Goal: Find specific page/section: Find specific page/section

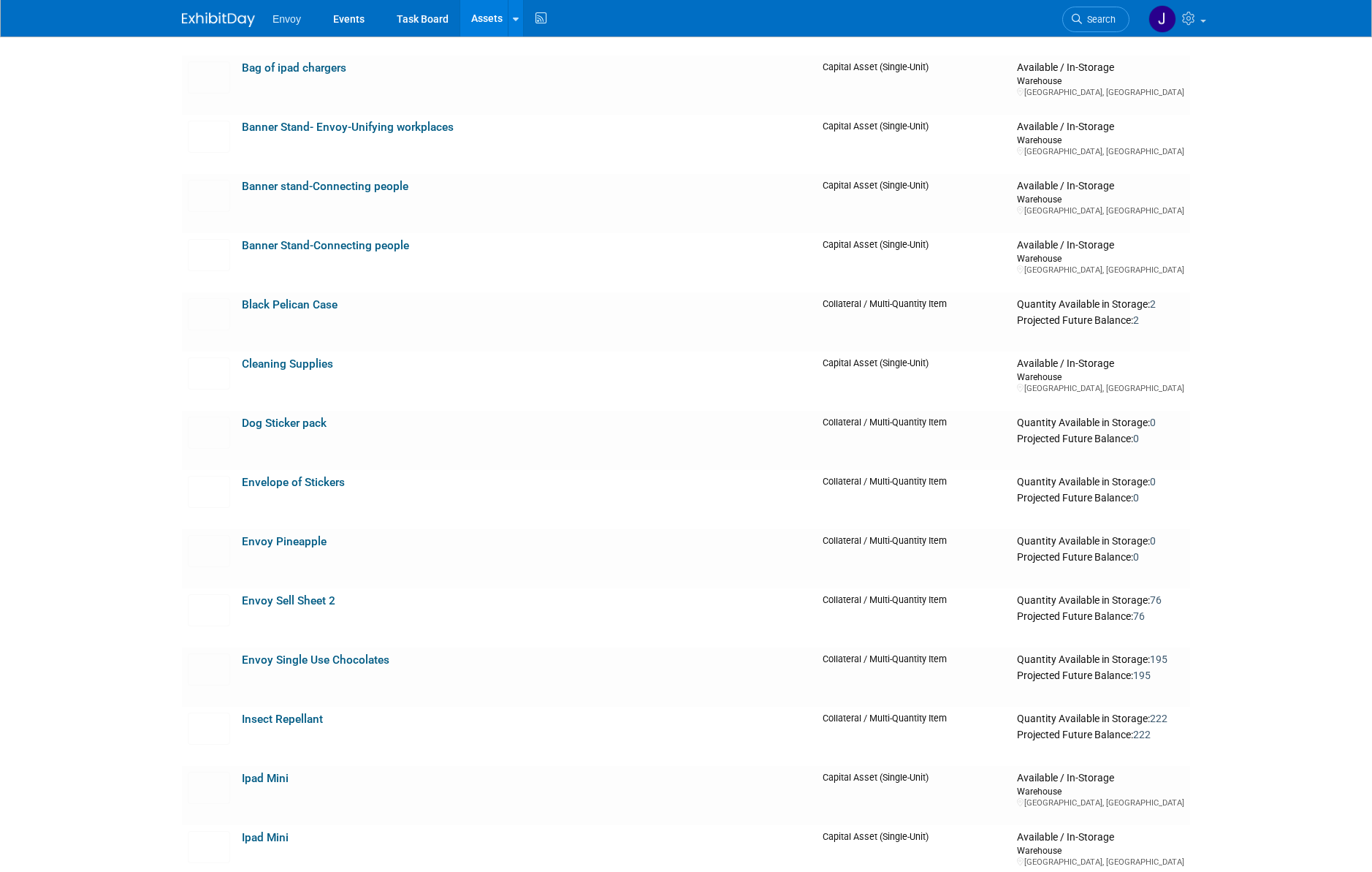
scroll to position [499, 0]
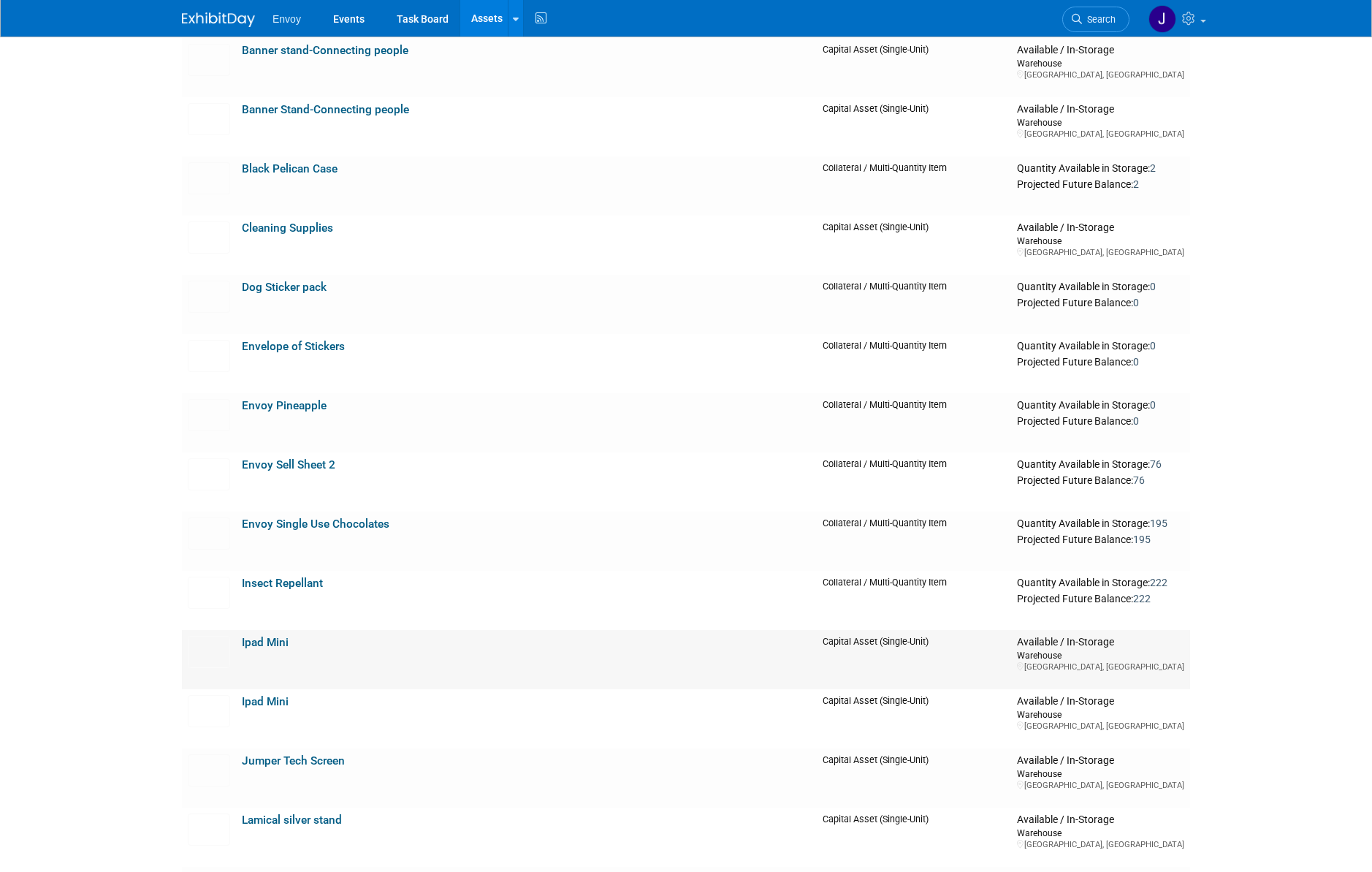
click at [260, 519] on link "Ipad Mini" at bounding box center [265, 642] width 47 height 13
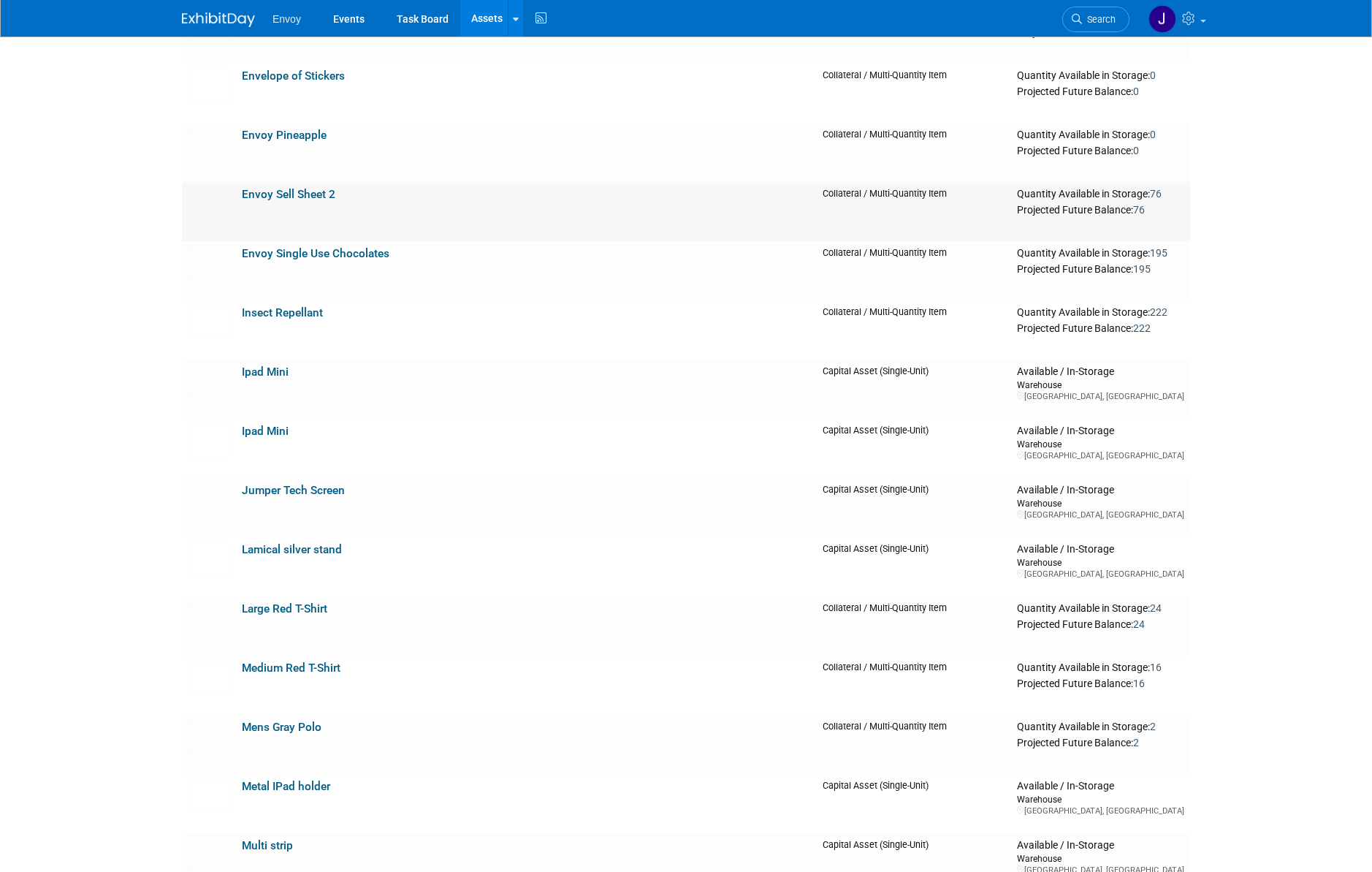
scroll to position [771, 0]
click at [208, 435] on img at bounding box center [209, 439] width 42 height 32
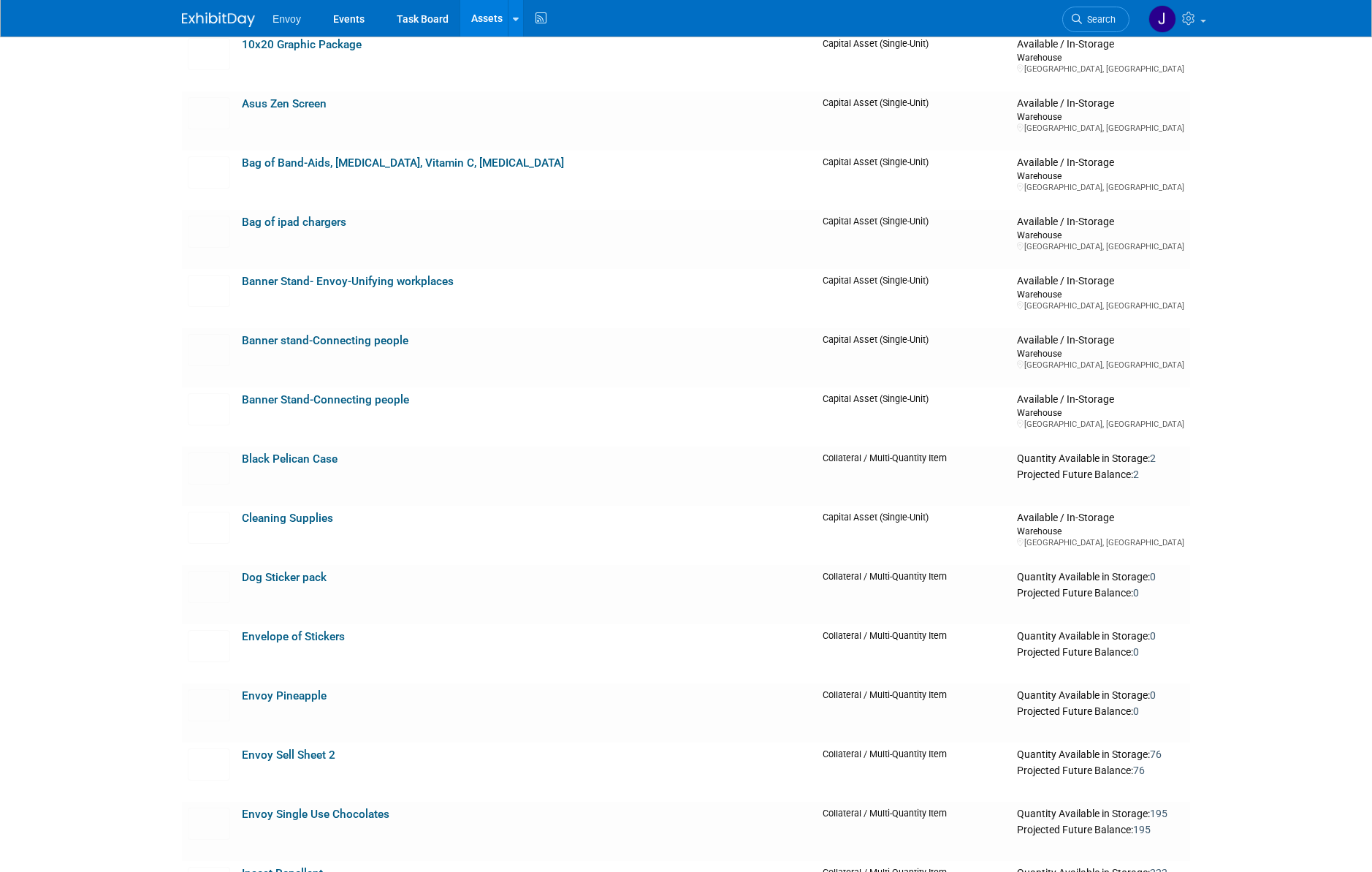
scroll to position [0, 0]
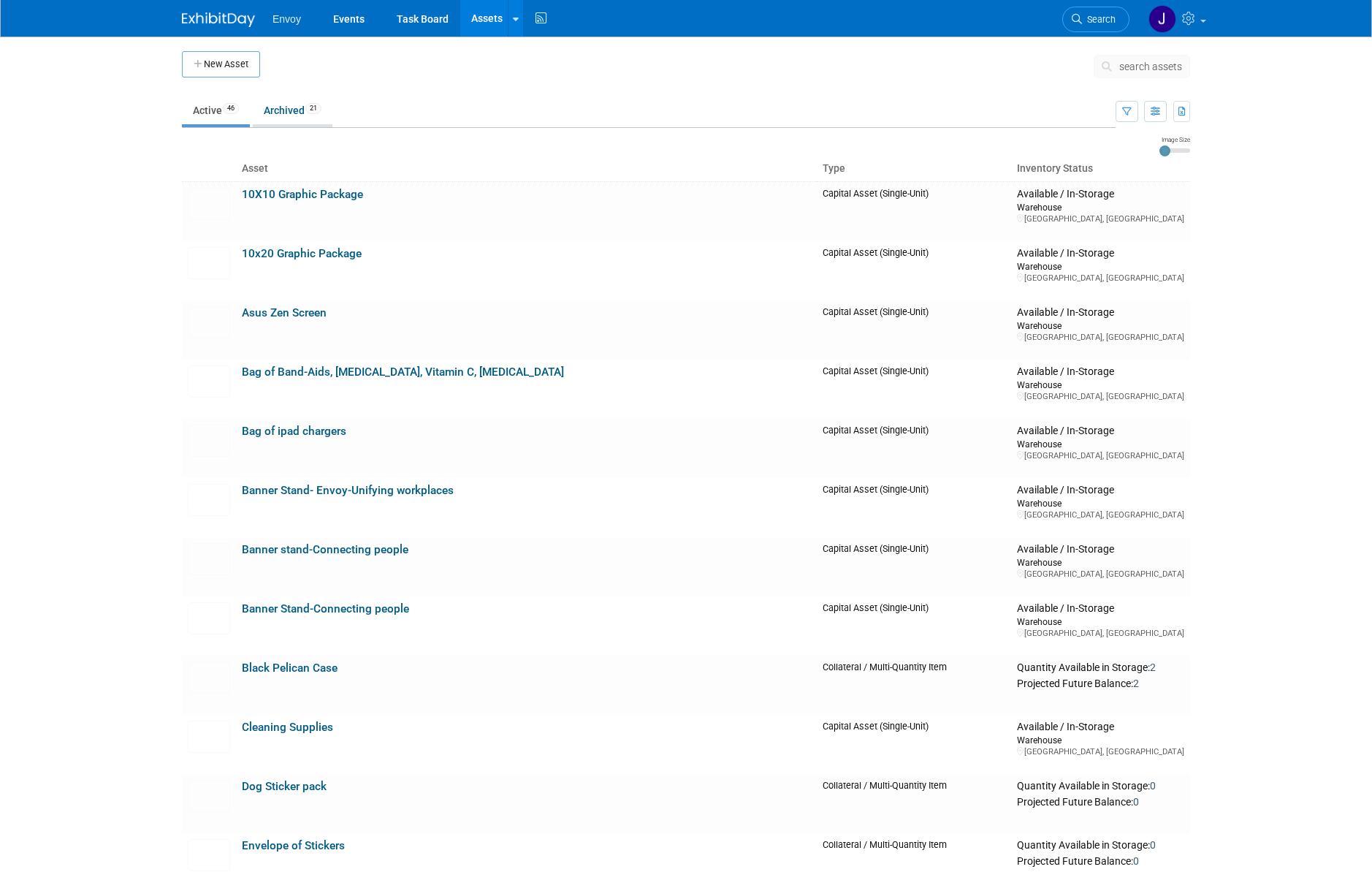
click at [286, 103] on link "Archived 21" at bounding box center [292, 111] width 80 height 28
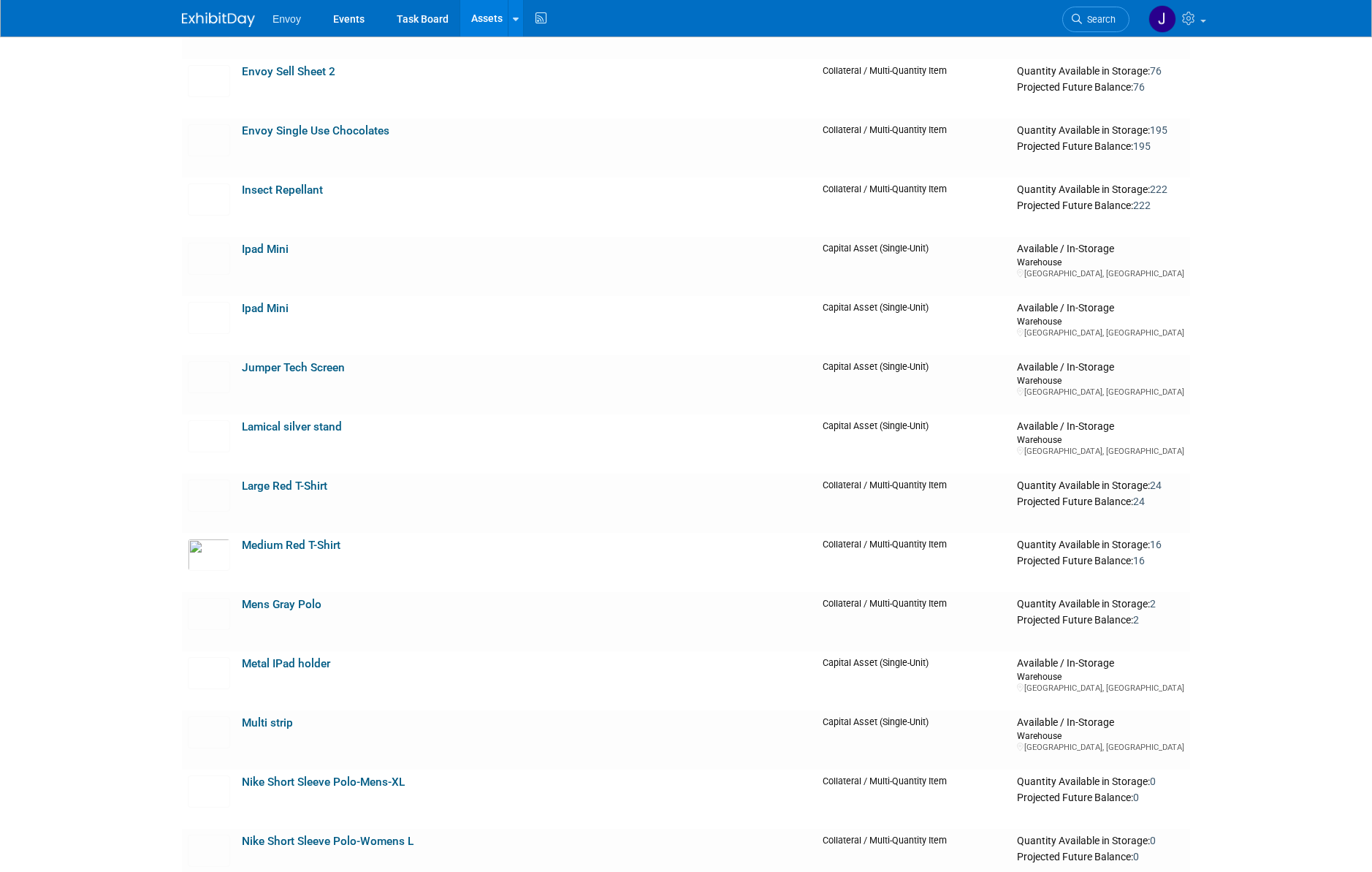
scroll to position [825, 0]
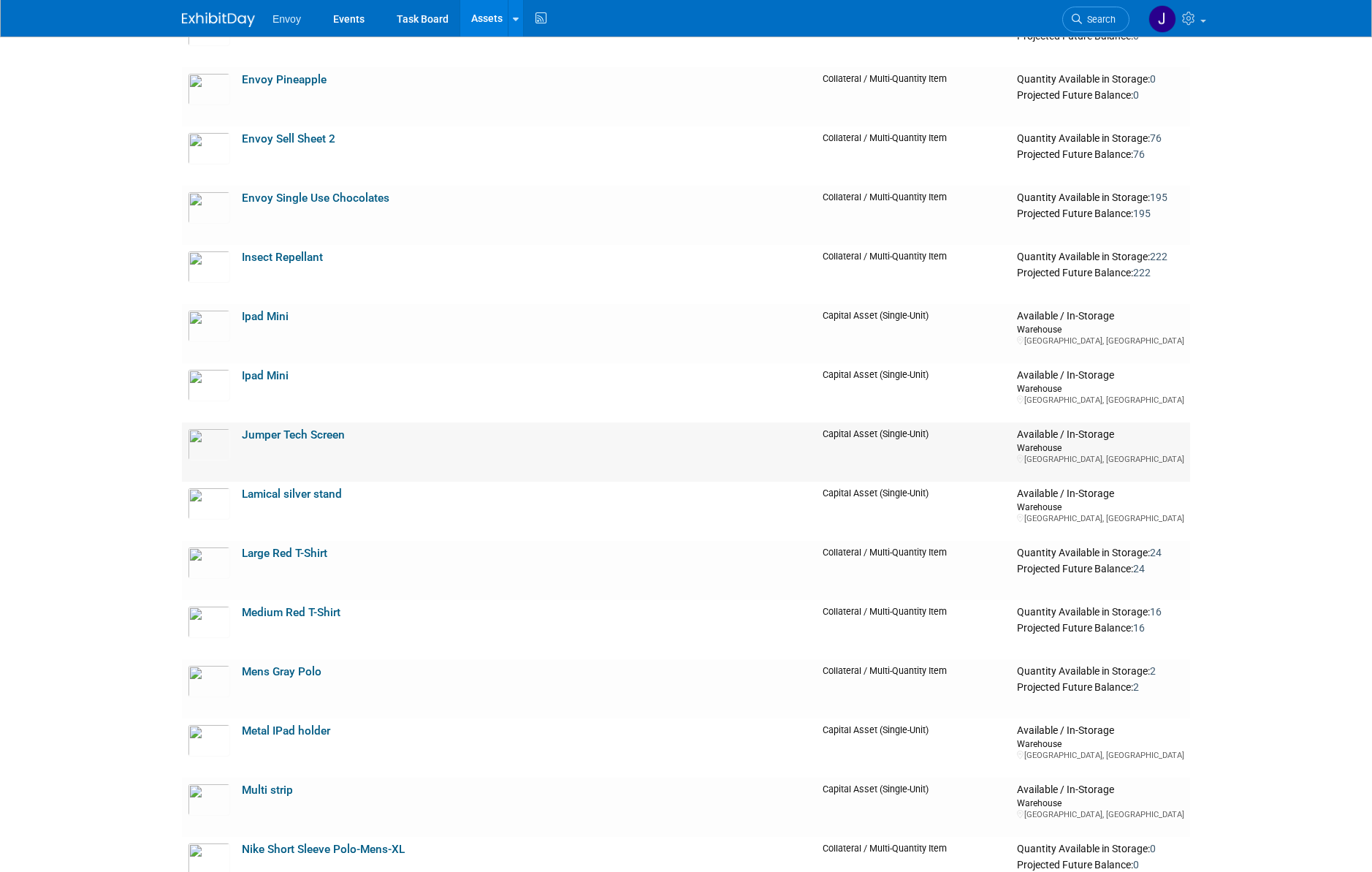
click at [297, 434] on link "Jumper Tech Screen" at bounding box center [293, 435] width 103 height 13
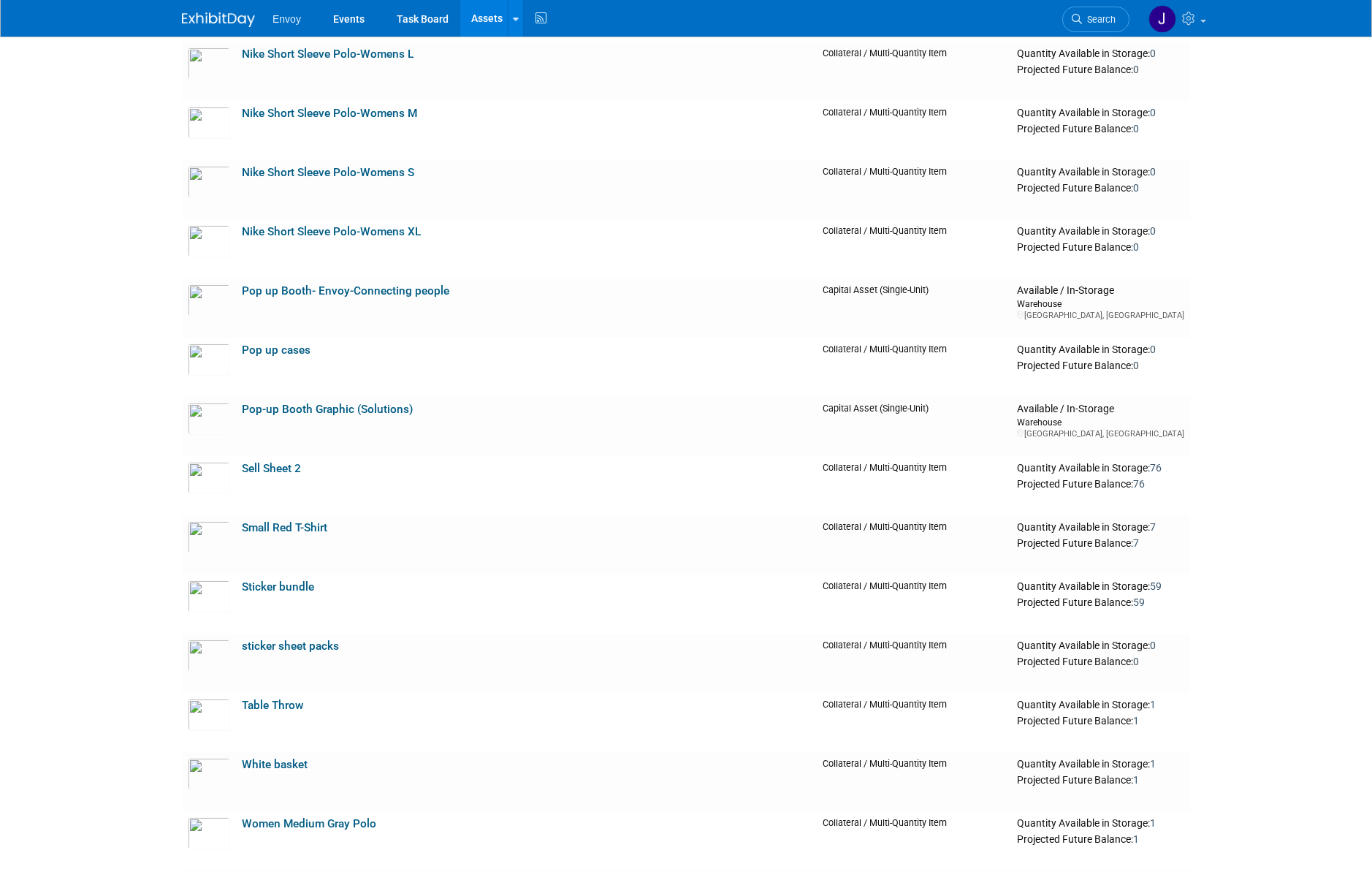
scroll to position [975, 0]
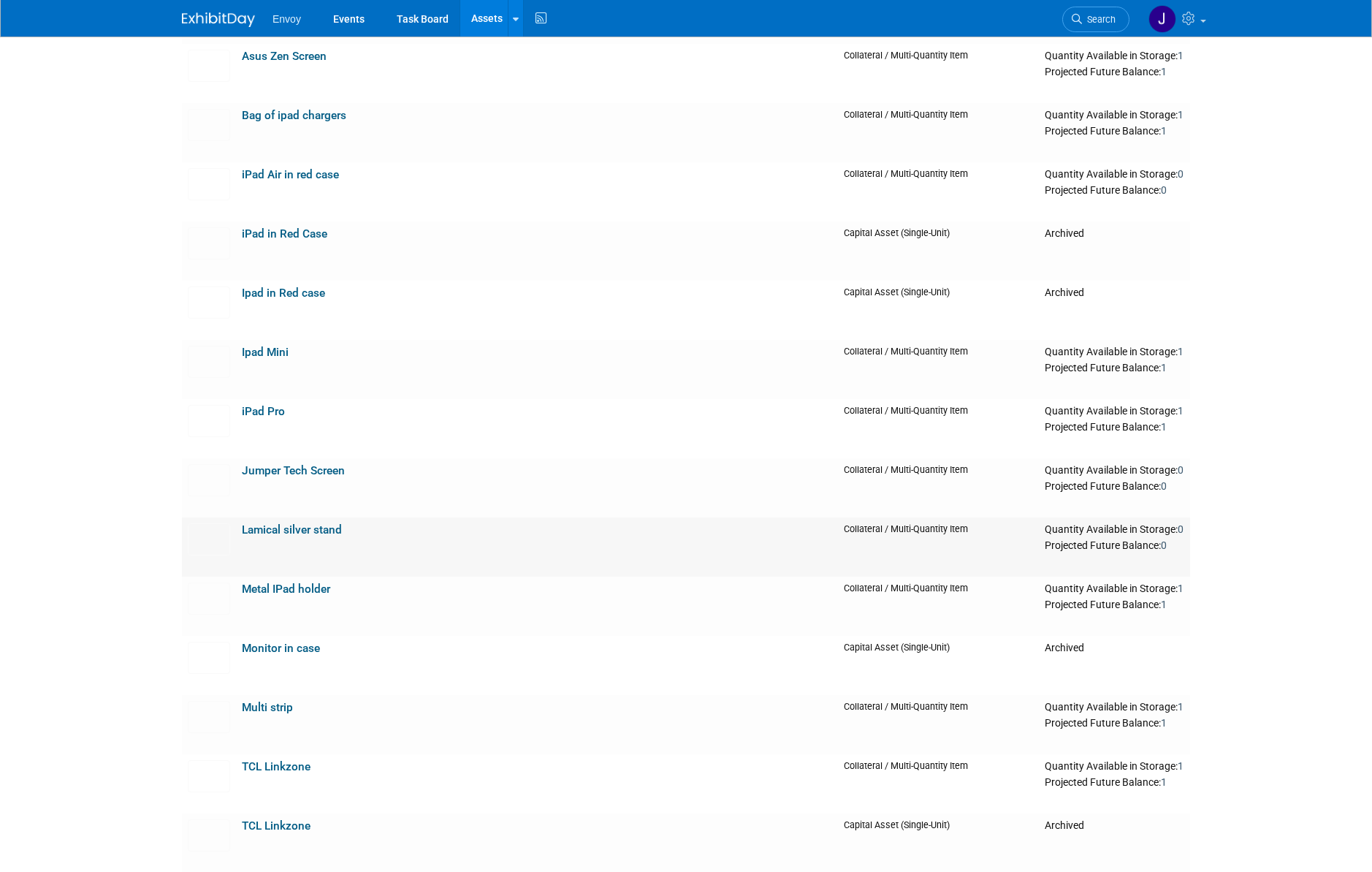
scroll to position [395, 0]
